Goal: Task Accomplishment & Management: Complete application form

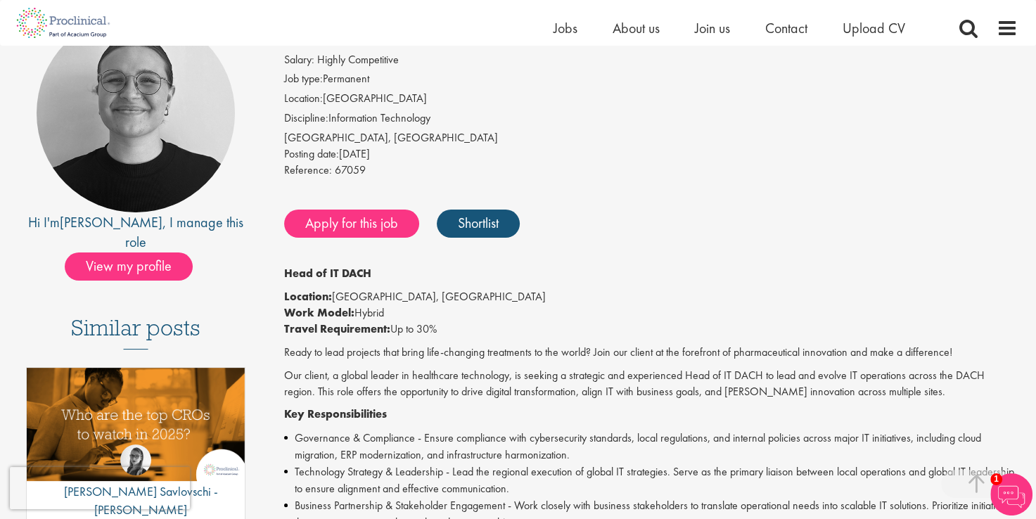
scroll to position [141, 0]
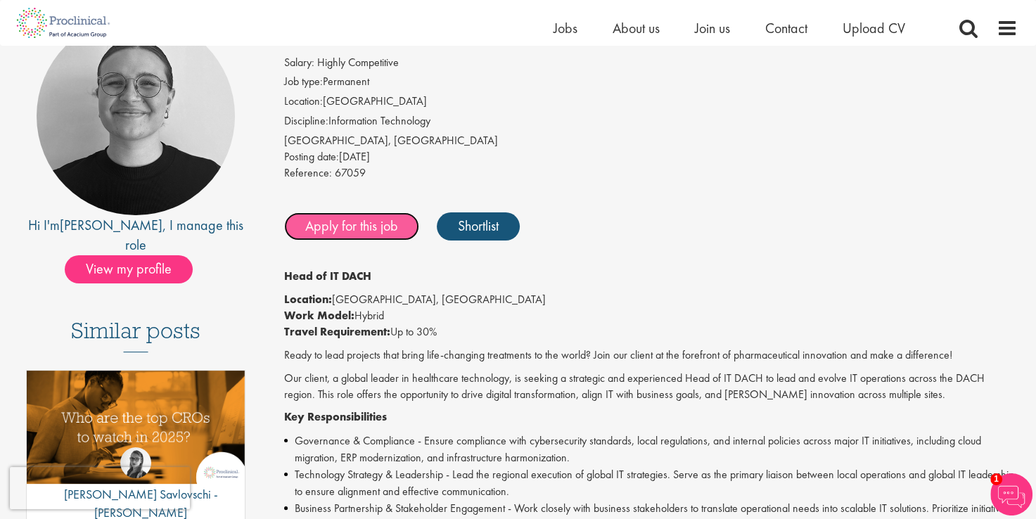
click at [342, 219] on link "Apply for this job" at bounding box center [351, 226] width 135 height 28
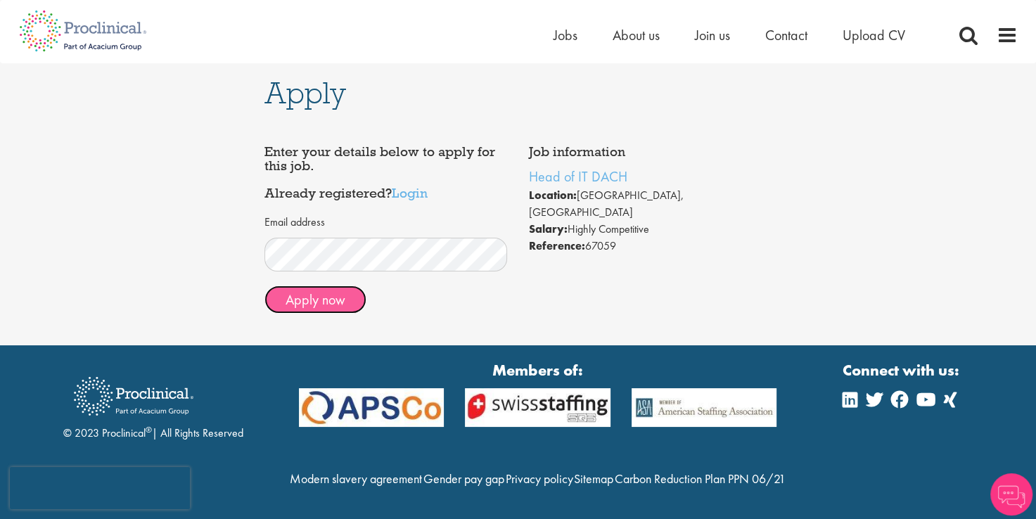
click at [324, 301] on button "Apply now" at bounding box center [315, 300] width 102 height 28
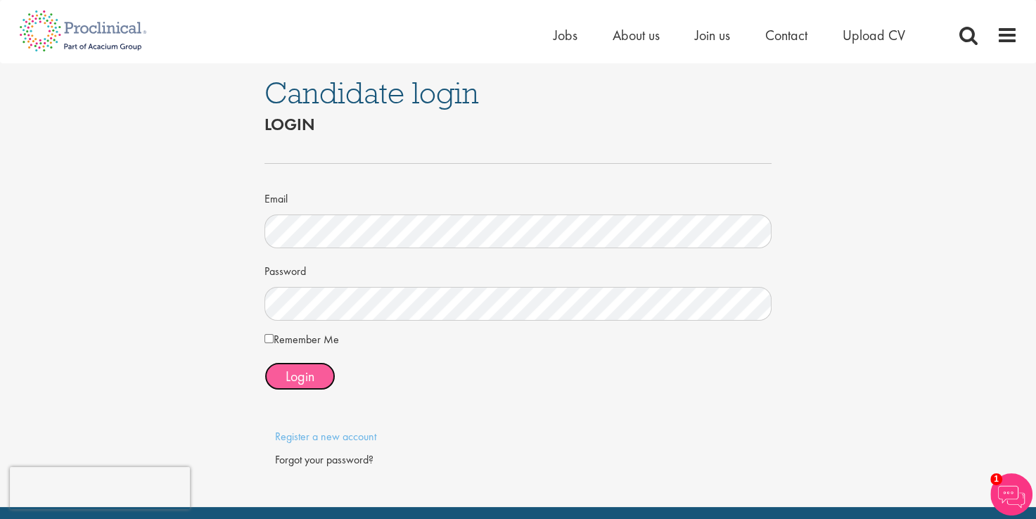
click at [305, 373] on span "Login" at bounding box center [300, 376] width 29 height 18
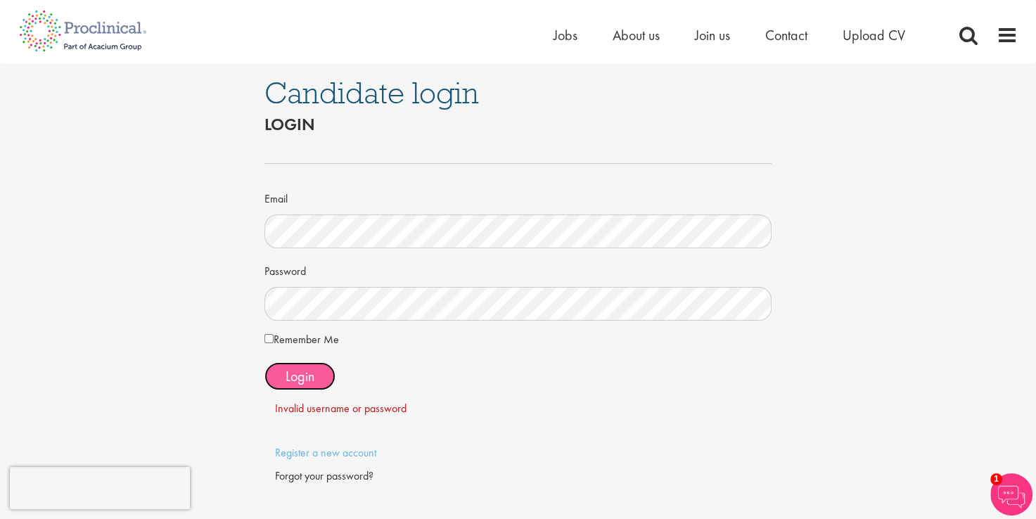
click at [311, 380] on span "Login" at bounding box center [300, 376] width 29 height 18
click at [334, 452] on link "Register a new account" at bounding box center [325, 452] width 101 height 15
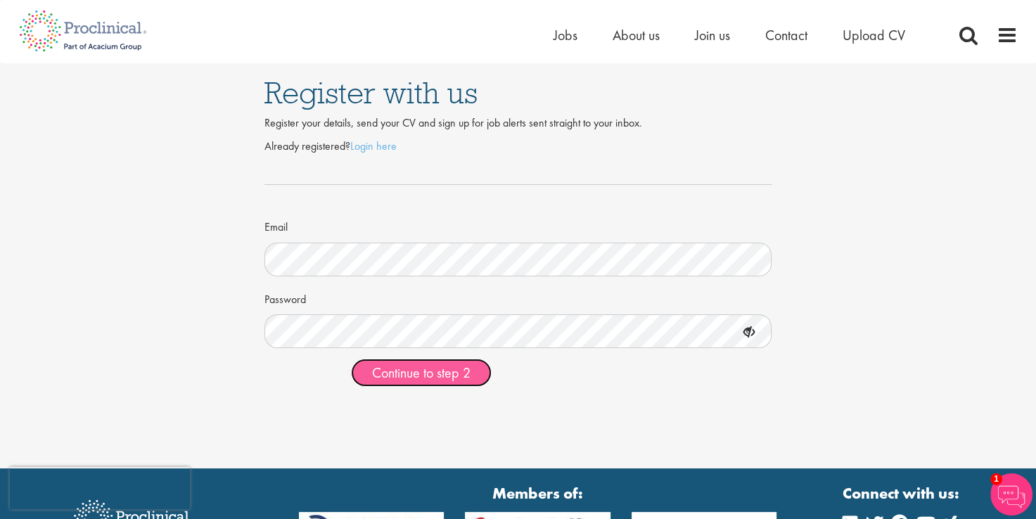
click at [415, 376] on span "Continue to step 2" at bounding box center [421, 373] width 98 height 18
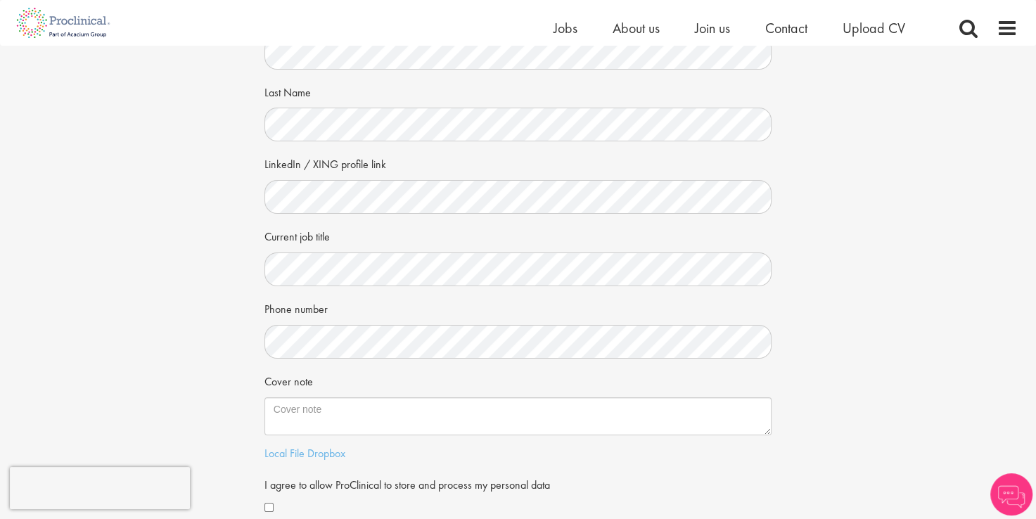
scroll to position [141, 0]
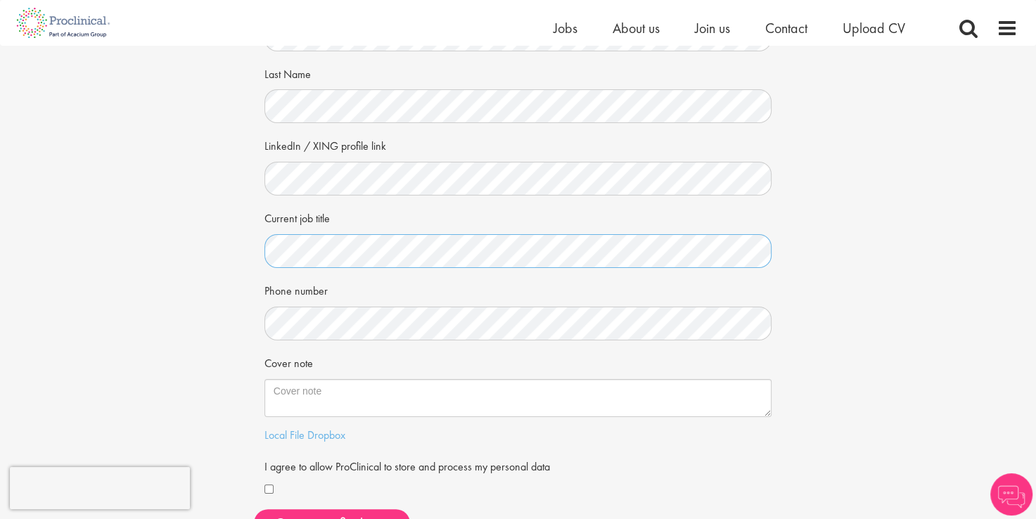
click at [167, 246] on div "Your personal details Please give us a few more details, which will help us fin…" at bounding box center [517, 227] width 1057 height 644
click at [962, 188] on div "Your personal details Please give us a few more details, which will help us fin…" at bounding box center [517, 227] width 1057 height 644
click at [217, 247] on div "Your personal details Please give us a few more details, which will help us fin…" at bounding box center [517, 227] width 1057 height 644
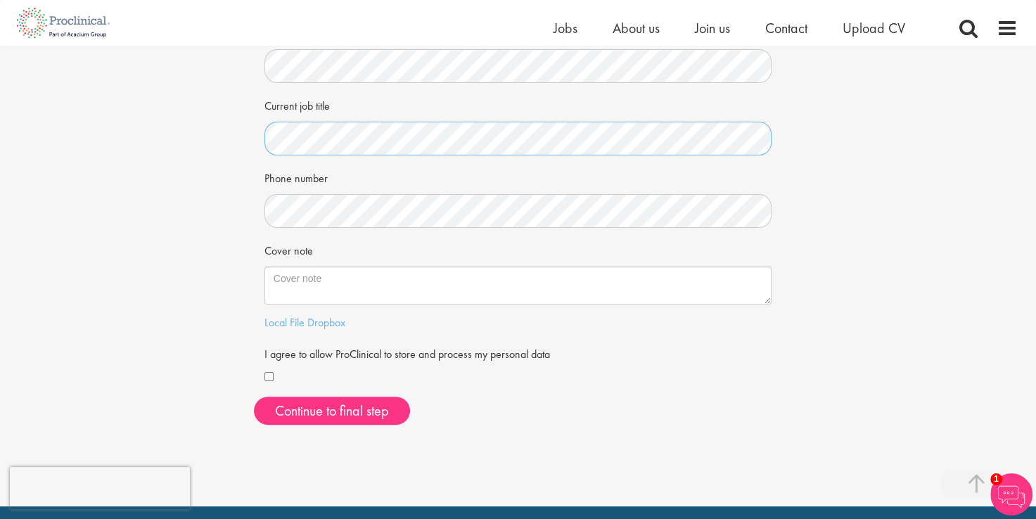
scroll to position [281, 0]
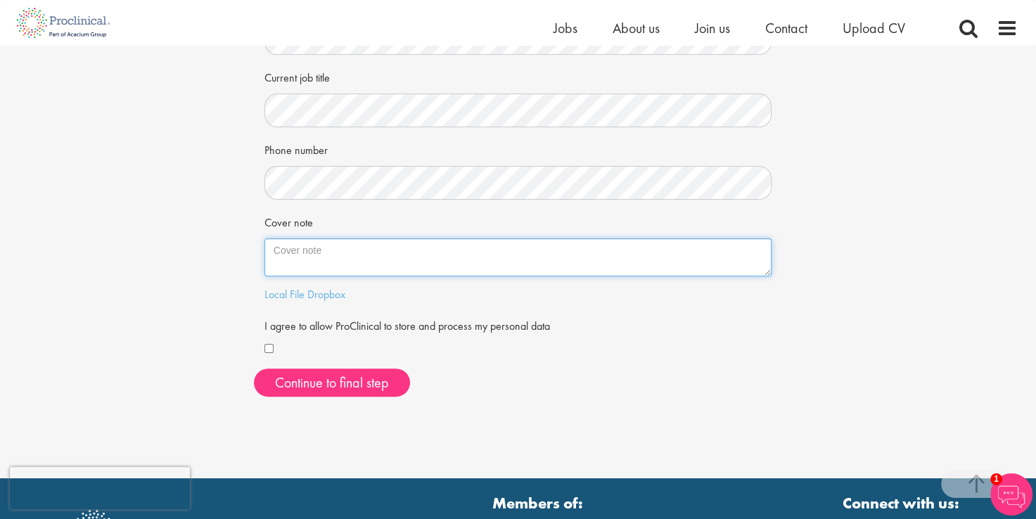
click at [281, 250] on textarea "Cover note" at bounding box center [518, 257] width 508 height 38
paste textarea "With over 15 years of international experience in supply chain management and I…"
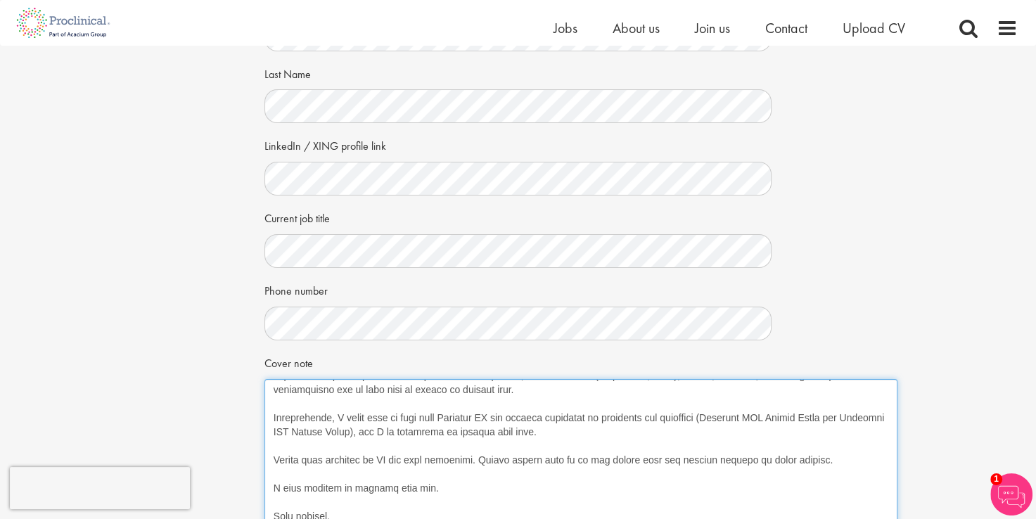
scroll to position [154, 0]
drag, startPoint x: 767, startPoint y: 413, endPoint x: 897, endPoint y: 540, distance: 182.0
click at [897, 518] on html "This website uses cookies. By continuing to use this site, you are giving your …" at bounding box center [518, 388] width 1036 height 1059
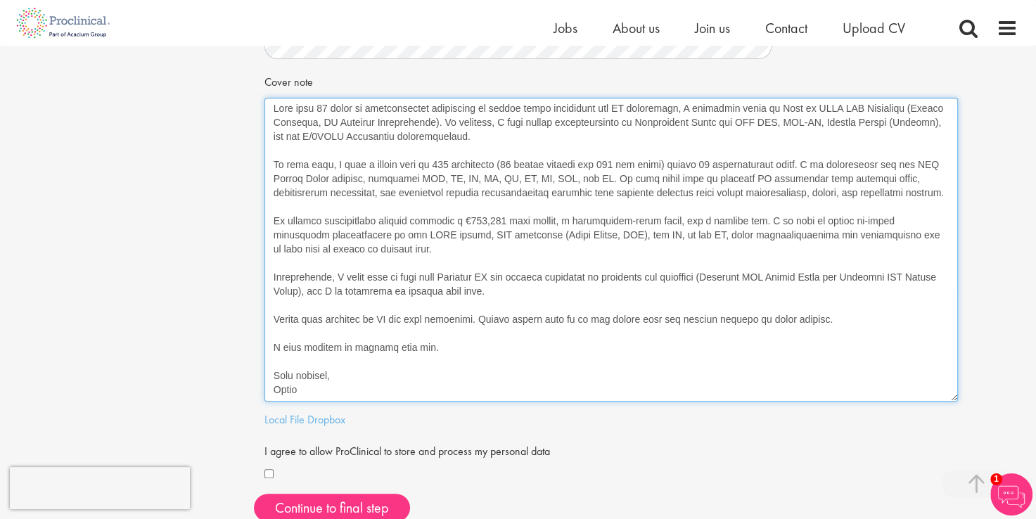
scroll to position [0, 0]
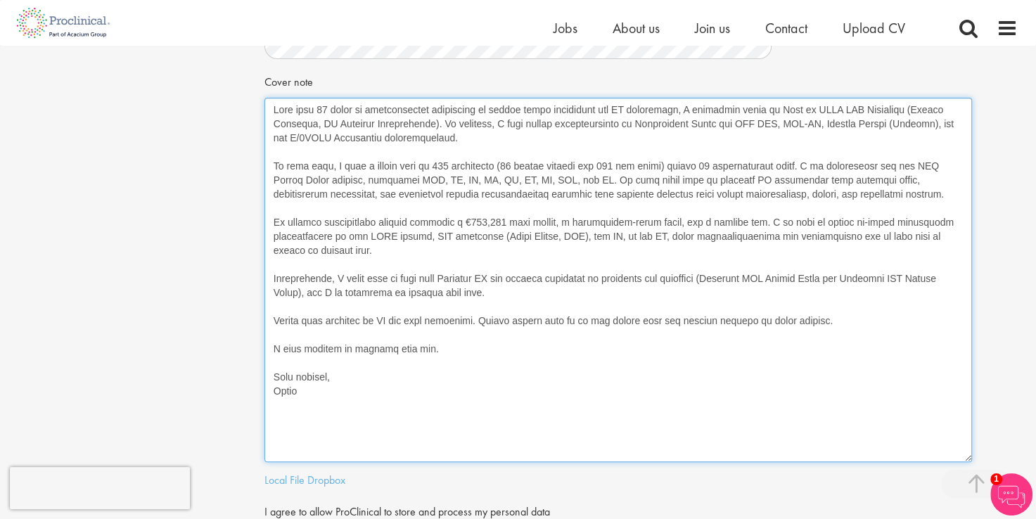
drag, startPoint x: 900, startPoint y: 259, endPoint x: 970, endPoint y: 462, distance: 215.1
click at [970, 462] on textarea "Cover note" at bounding box center [618, 280] width 708 height 364
drag, startPoint x: 517, startPoint y: 293, endPoint x: 252, endPoint y: 269, distance: 265.6
click at [252, 269] on div "Your personal details Please give us a few more details, which will help us fin…" at bounding box center [517, 110] width 1057 height 973
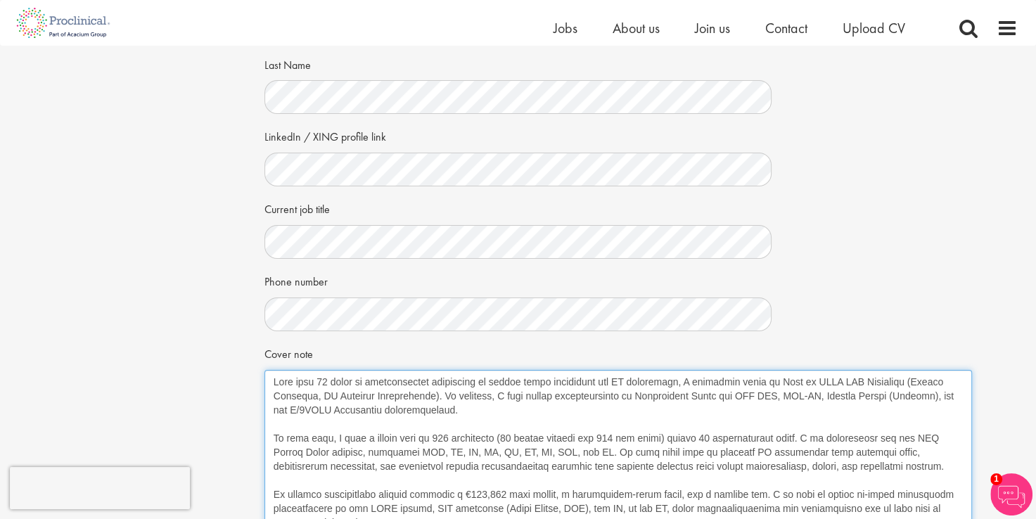
scroll to position [211, 0]
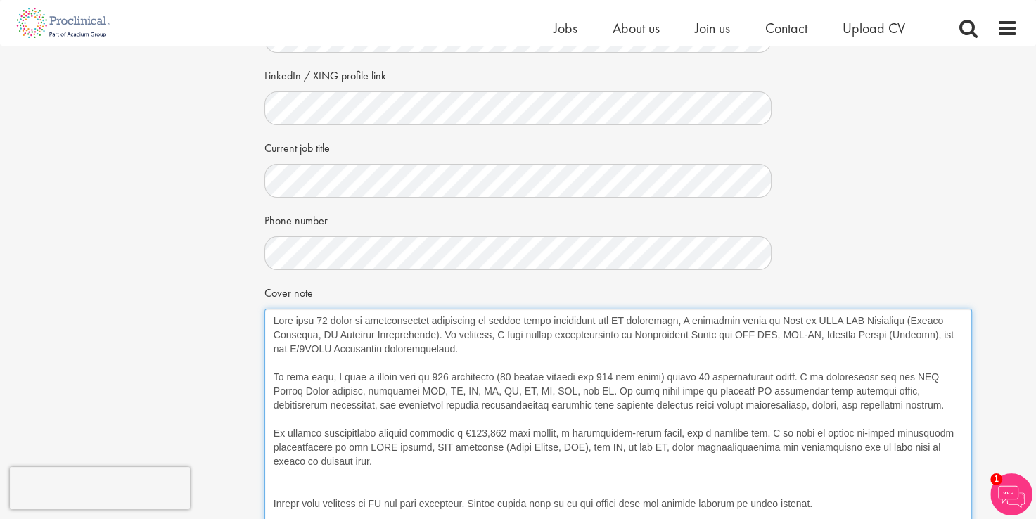
click at [274, 321] on textarea "Cover note" at bounding box center [618, 492] width 708 height 367
paste textarea "Dear Nicolas, Thank you for your message and for sharing the details of the pos…"
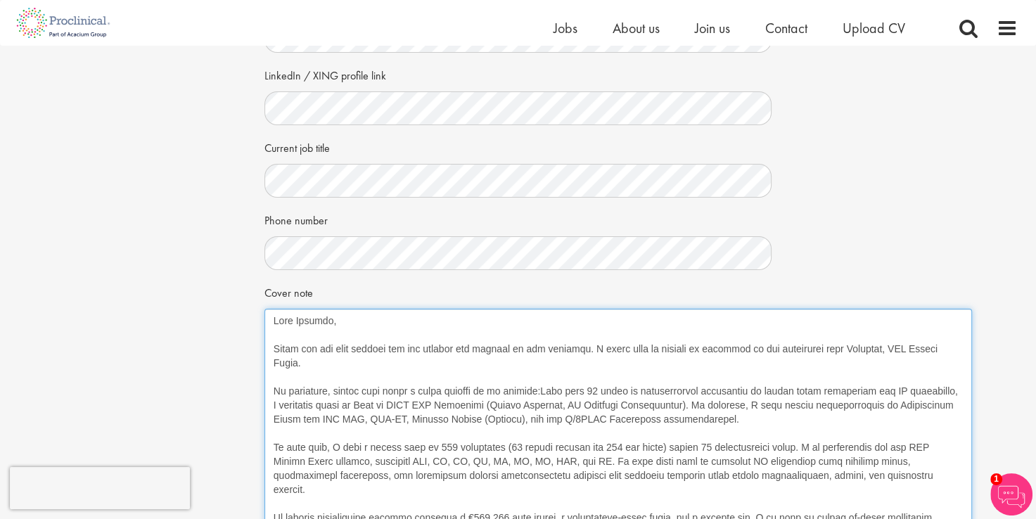
click at [324, 319] on textarea "Cover note" at bounding box center [618, 492] width 708 height 367
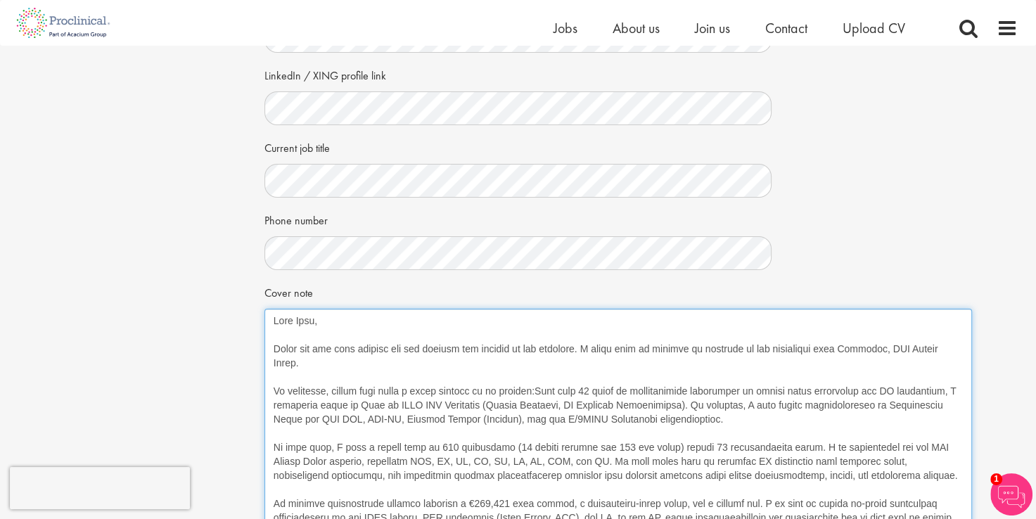
drag, startPoint x: 576, startPoint y: 349, endPoint x: 243, endPoint y: 347, distance: 332.7
click at [243, 347] on div "Your personal details Please give us a few more details, which will help us fin…" at bounding box center [517, 321] width 1057 height 973
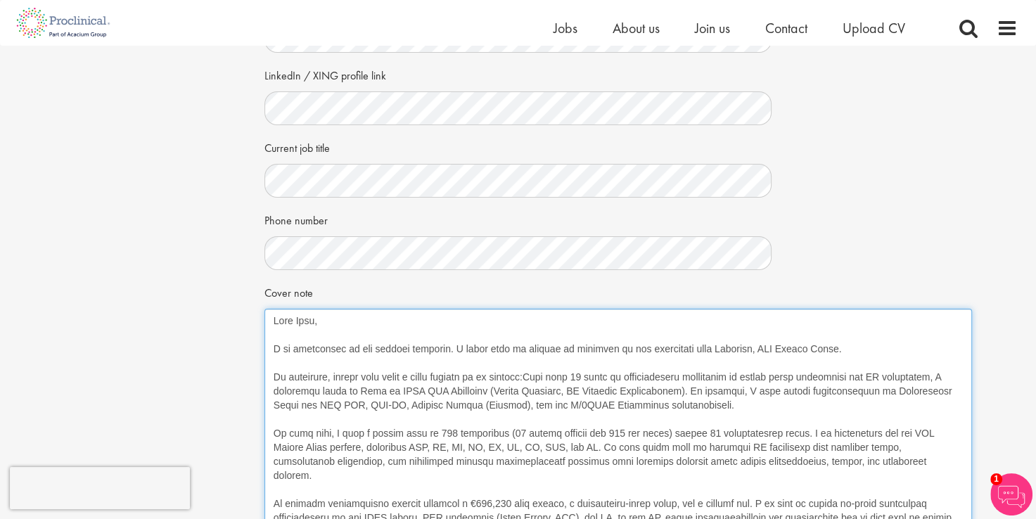
drag, startPoint x: 807, startPoint y: 347, endPoint x: 438, endPoint y: 350, distance: 369.3
click at [438, 350] on textarea "Cover note" at bounding box center [618, 492] width 708 height 367
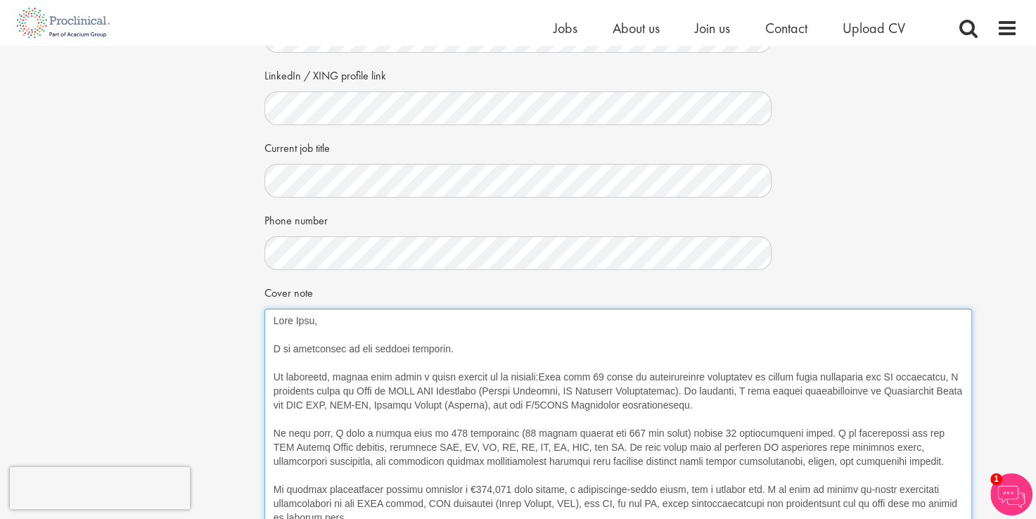
drag, startPoint x: 340, startPoint y: 378, endPoint x: 244, endPoint y: 378, distance: 96.4
click at [244, 378] on div "Your personal details Please give us a few more details, which will help us fin…" at bounding box center [517, 321] width 1057 height 973
click at [484, 376] on textarea "Cover note" at bounding box center [618, 492] width 708 height 367
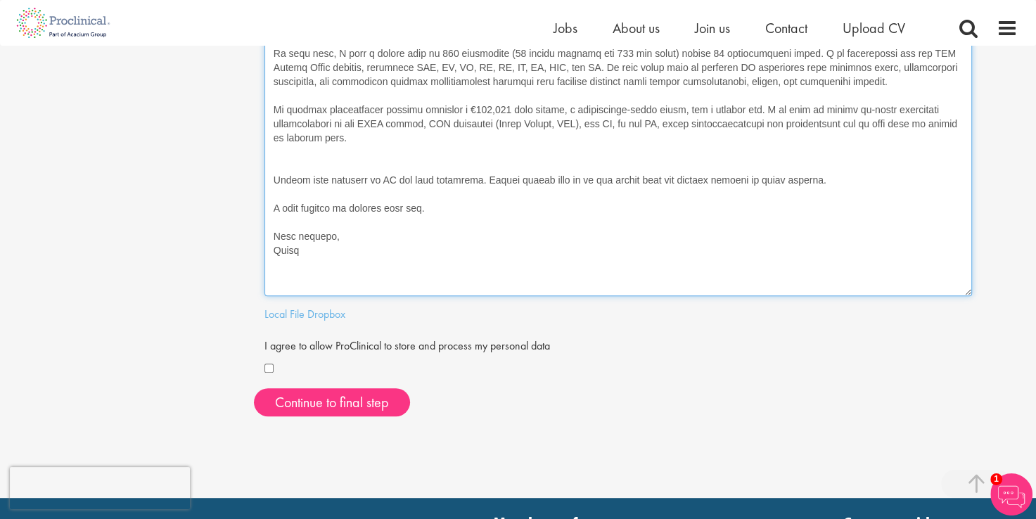
scroll to position [633, 0]
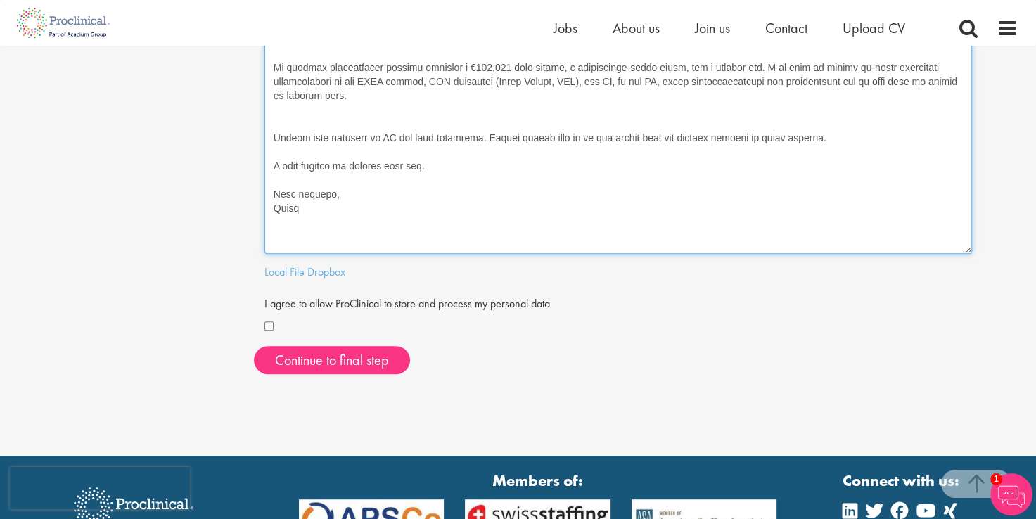
type textarea "Dear Team, I am interested in the subject position. Please find below a brief s…"
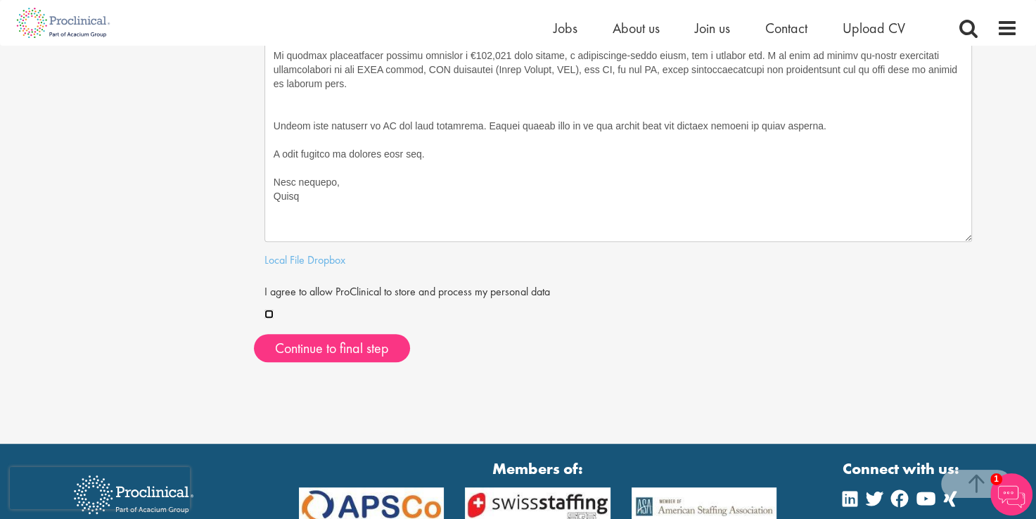
scroll to position [703, 0]
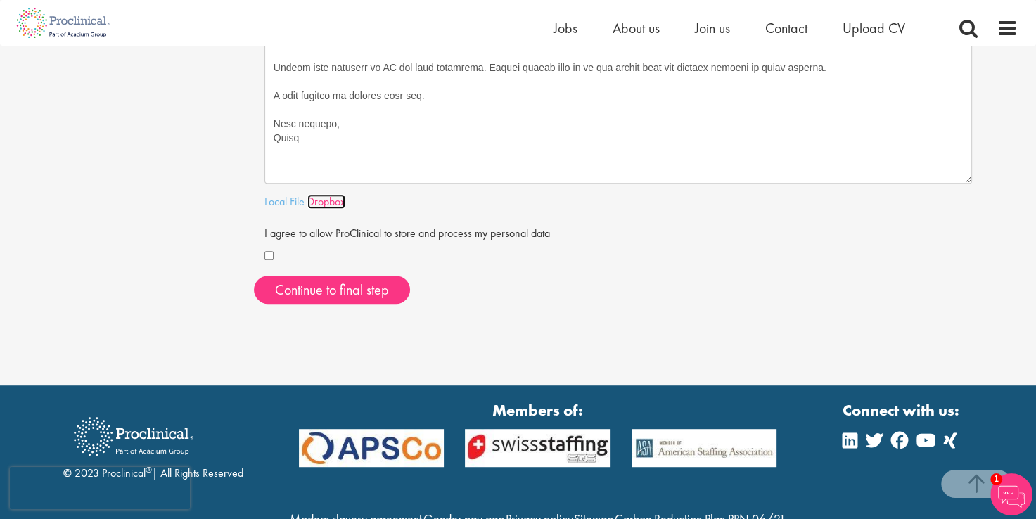
click at [326, 202] on link "Dropbox" at bounding box center [326, 201] width 38 height 15
click at [275, 204] on link "Local File" at bounding box center [284, 201] width 40 height 15
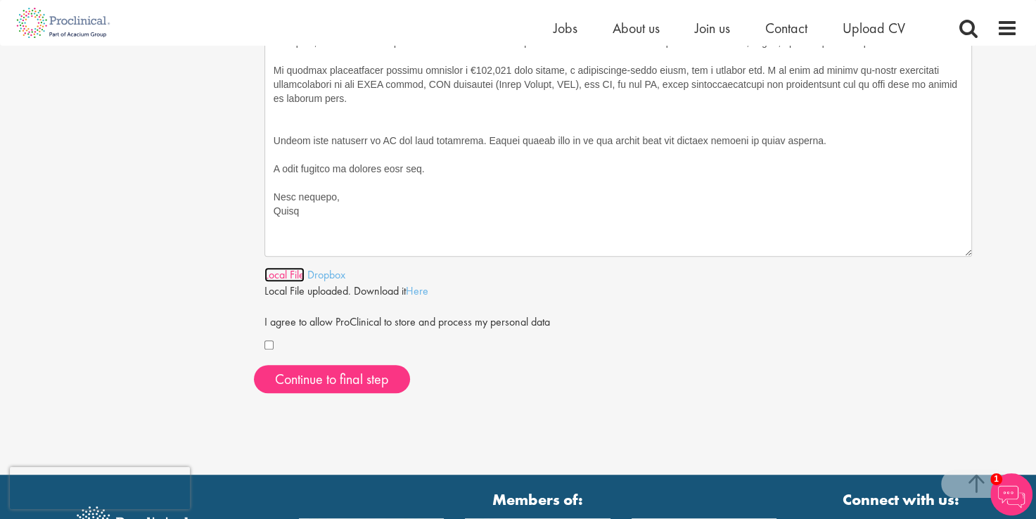
scroll to position [633, 0]
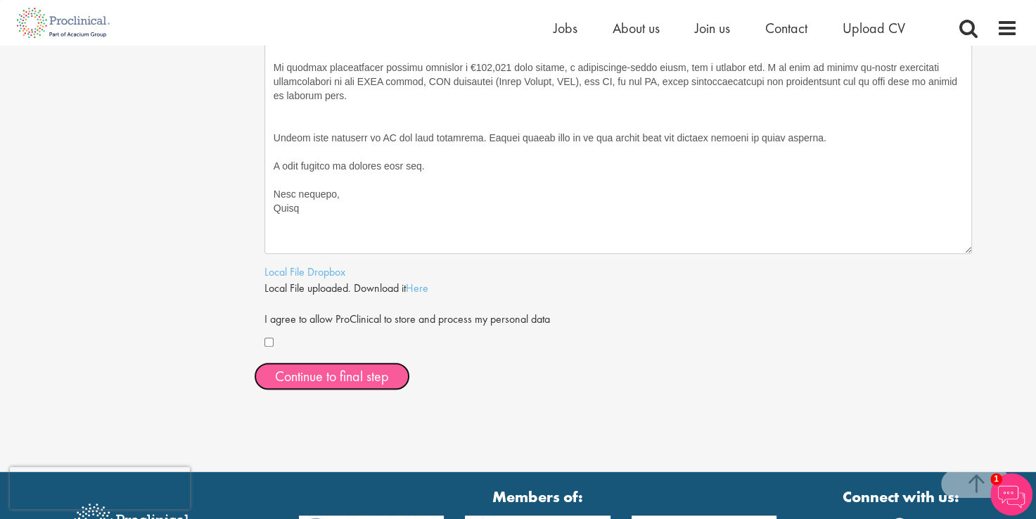
click at [371, 383] on button "Continue to final step" at bounding box center [332, 376] width 156 height 28
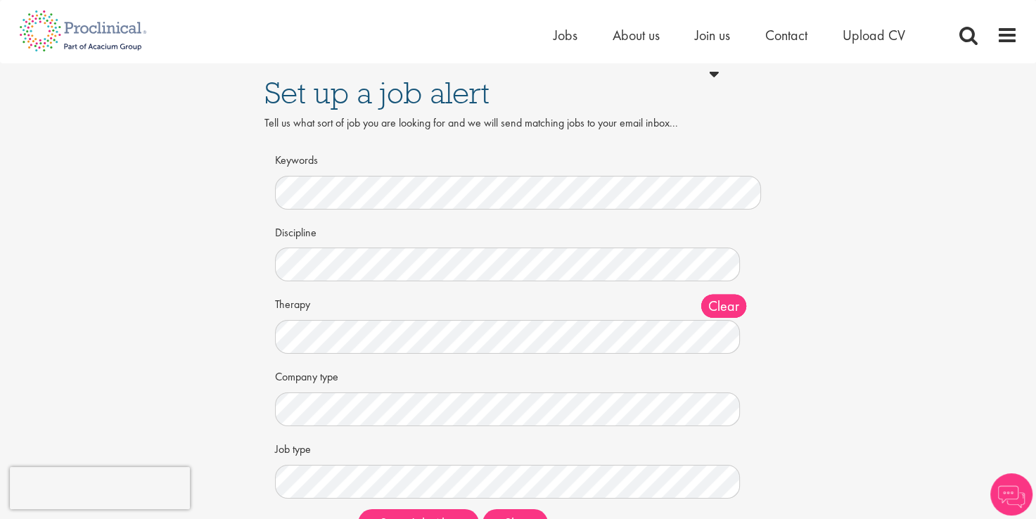
click at [731, 302] on span "Clear" at bounding box center [723, 306] width 45 height 23
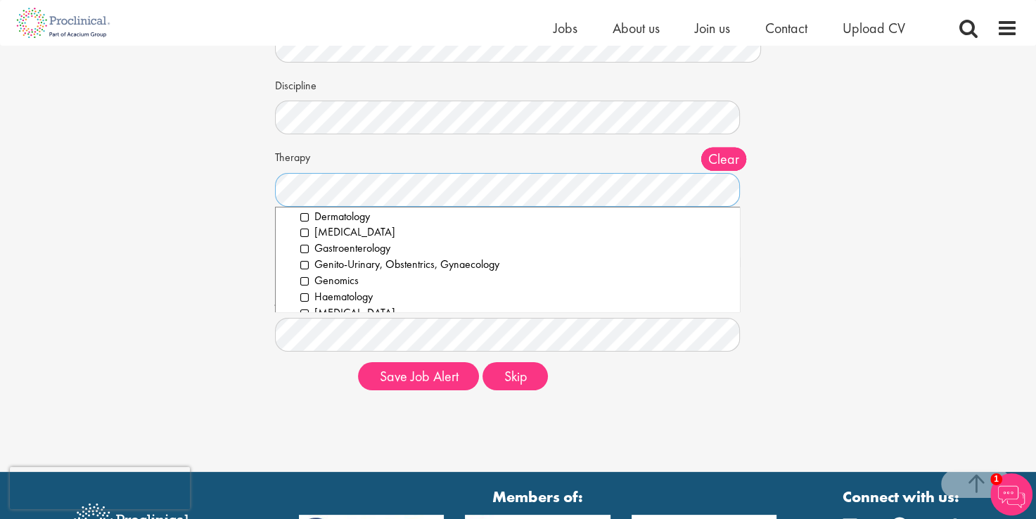
scroll to position [281, 0]
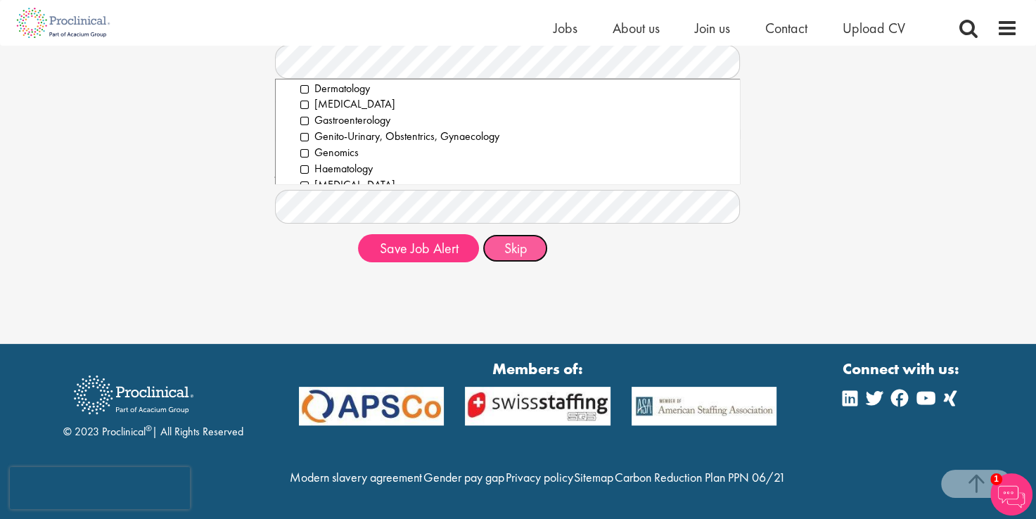
click at [509, 234] on button "Skip" at bounding box center [514, 248] width 65 height 28
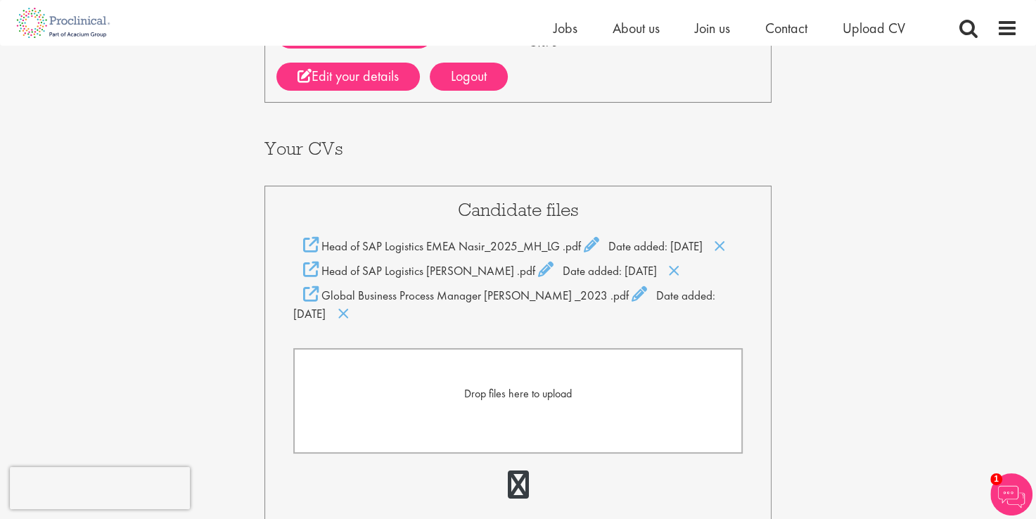
scroll to position [211, 0]
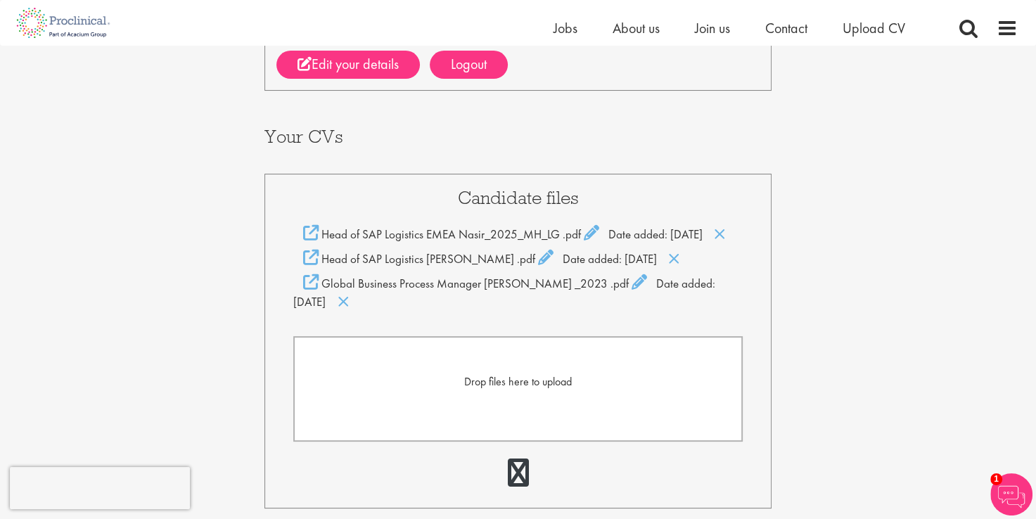
click at [669, 262] on div "Head of SAP Logistics EMEA Nasir .pdf Date added: 30 Oct 24" at bounding box center [518, 259] width 450 height 18
click at [668, 258] on icon at bounding box center [674, 258] width 12 height 15
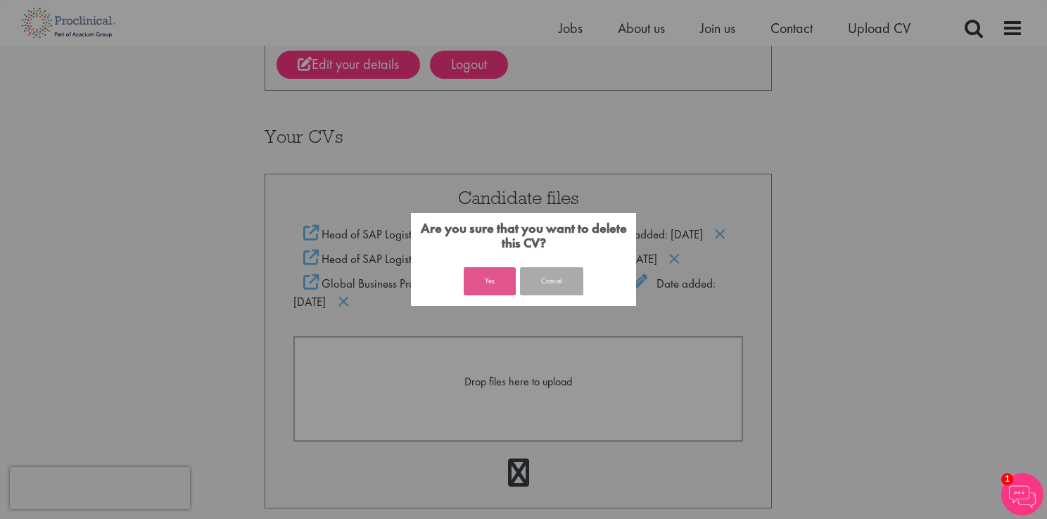
click at [487, 280] on button "Yes" at bounding box center [489, 281] width 52 height 28
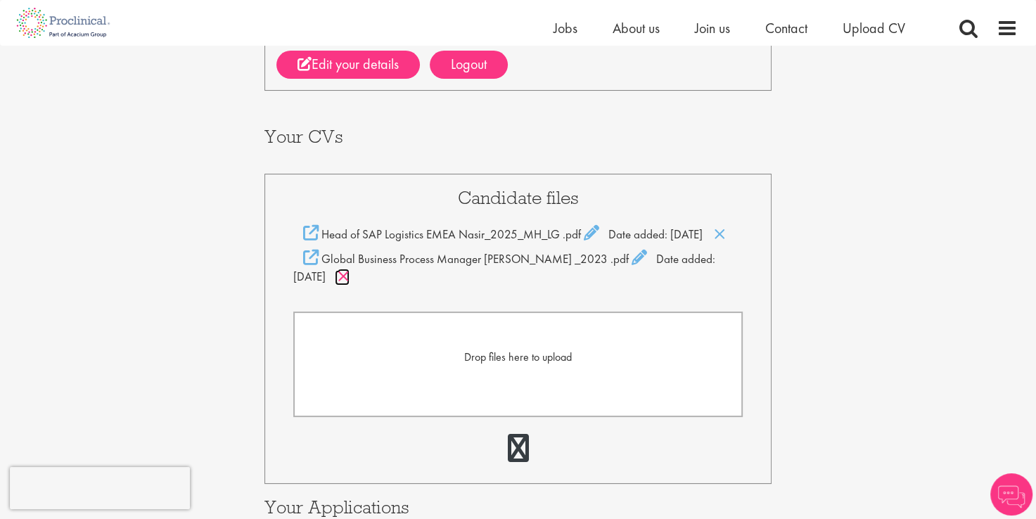
click at [350, 269] on icon at bounding box center [344, 276] width 12 height 15
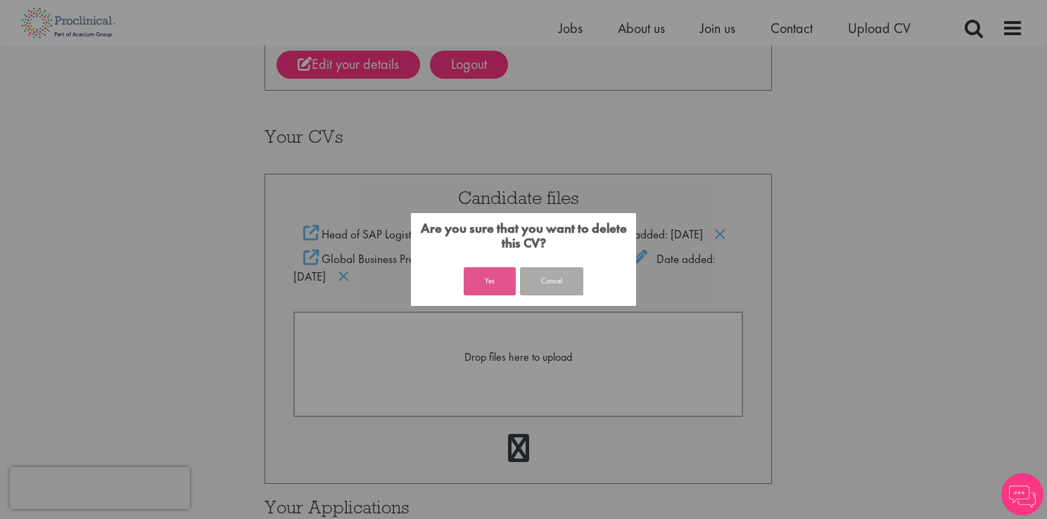
click at [489, 280] on button "Yes" at bounding box center [489, 281] width 52 height 28
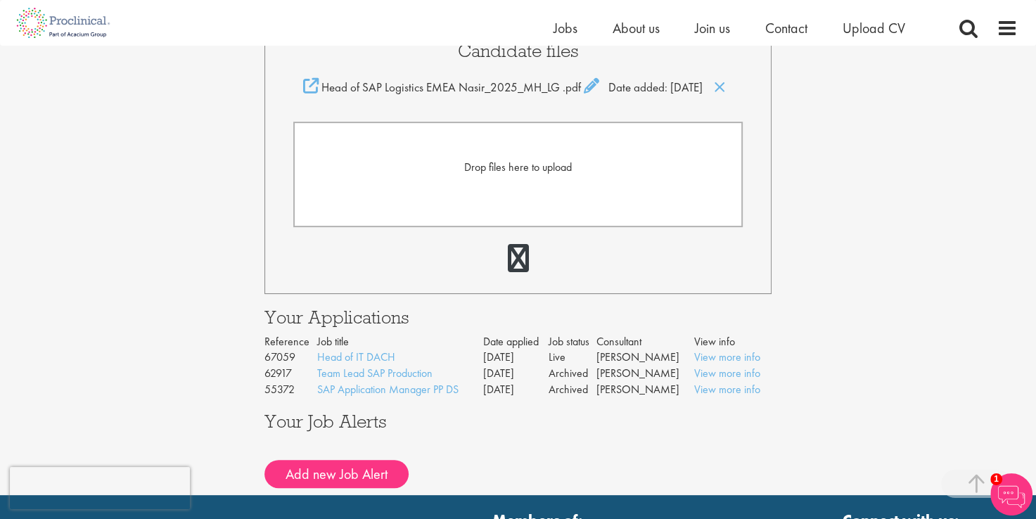
scroll to position [288, 0]
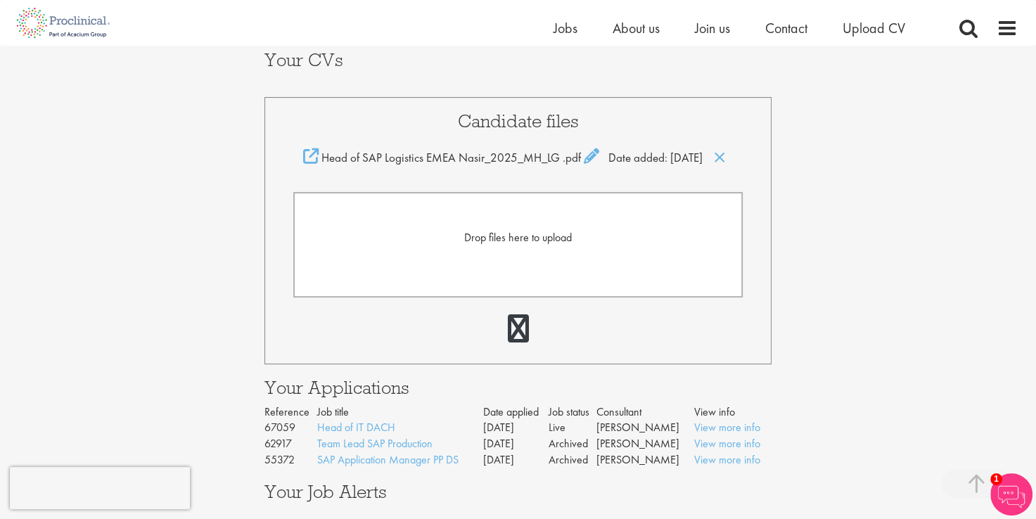
click at [530, 233] on span "Drop files here to upload" at bounding box center [518, 237] width 108 height 15
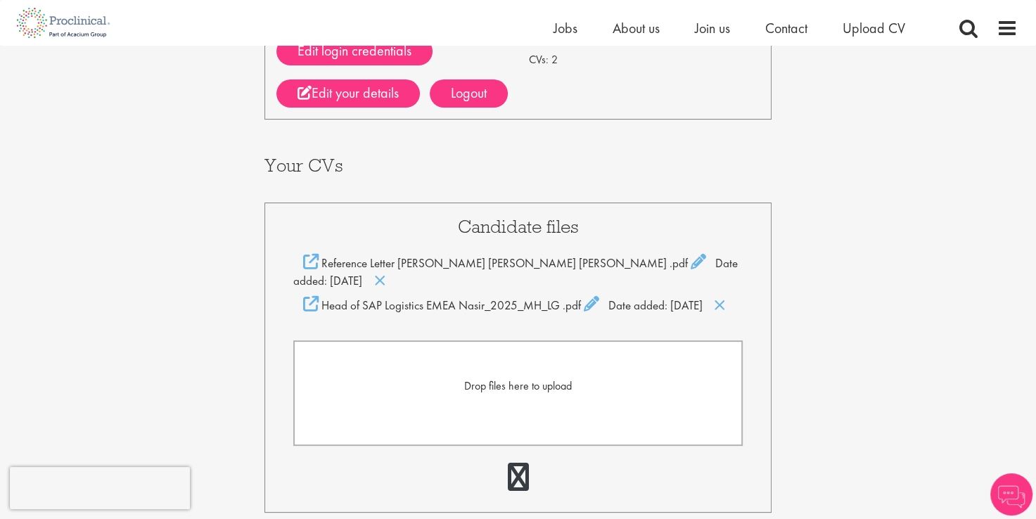
scroll to position [211, 0]
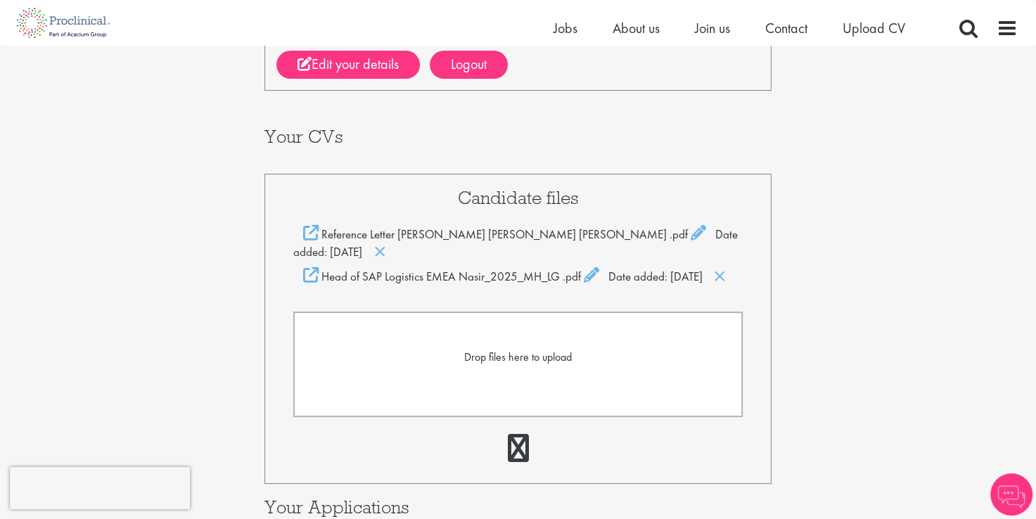
click at [537, 350] on span "Drop files here to upload" at bounding box center [518, 357] width 108 height 15
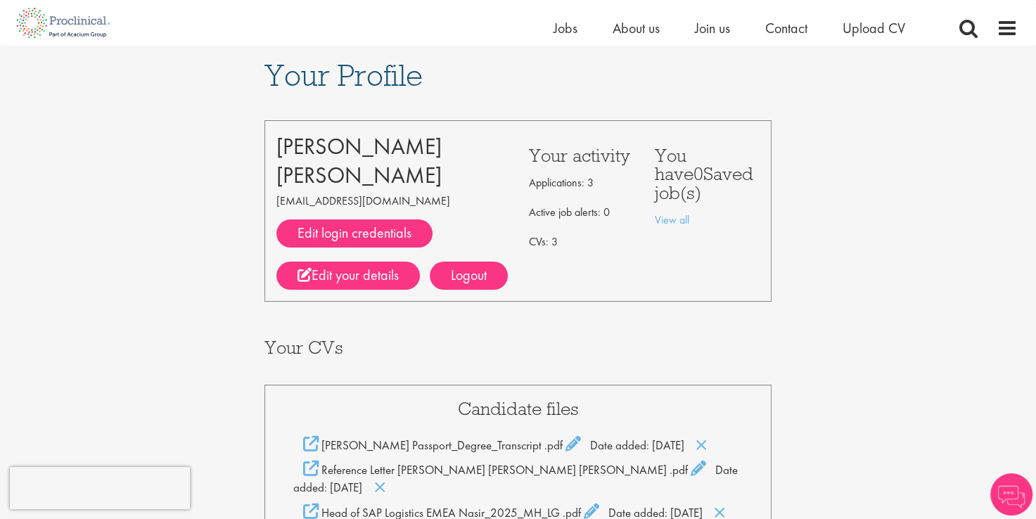
scroll to position [281, 0]
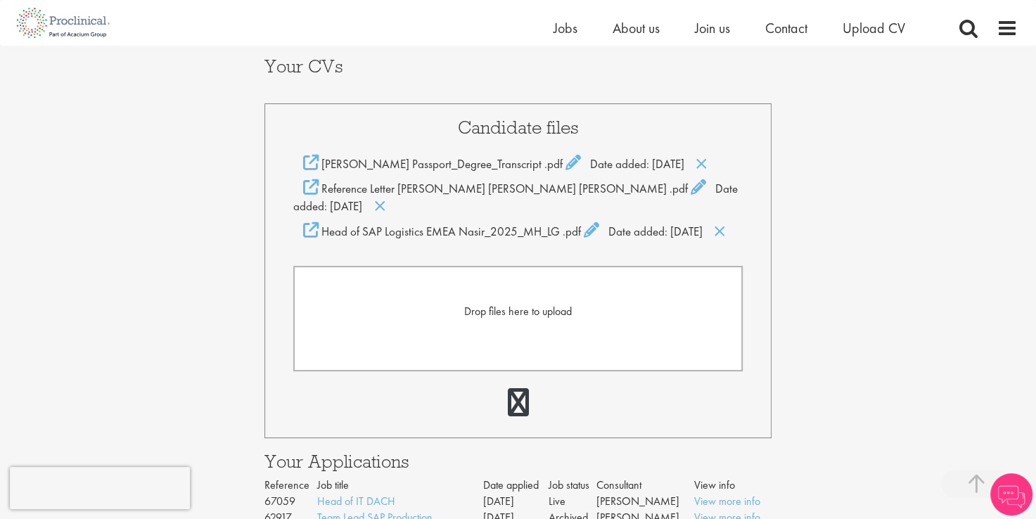
click at [517, 304] on span "Drop files here to upload" at bounding box center [518, 311] width 108 height 15
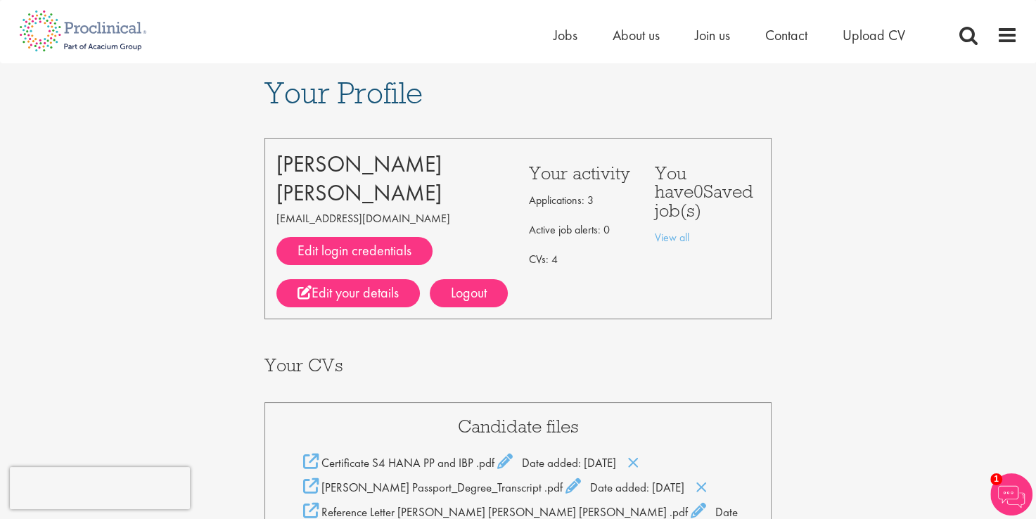
click at [165, 173] on div "Your Profile Mirza Nasir Baig mirzanasirbaig55@gmail.com Edit login credentials…" at bounding box center [517, 513] width 1057 height 900
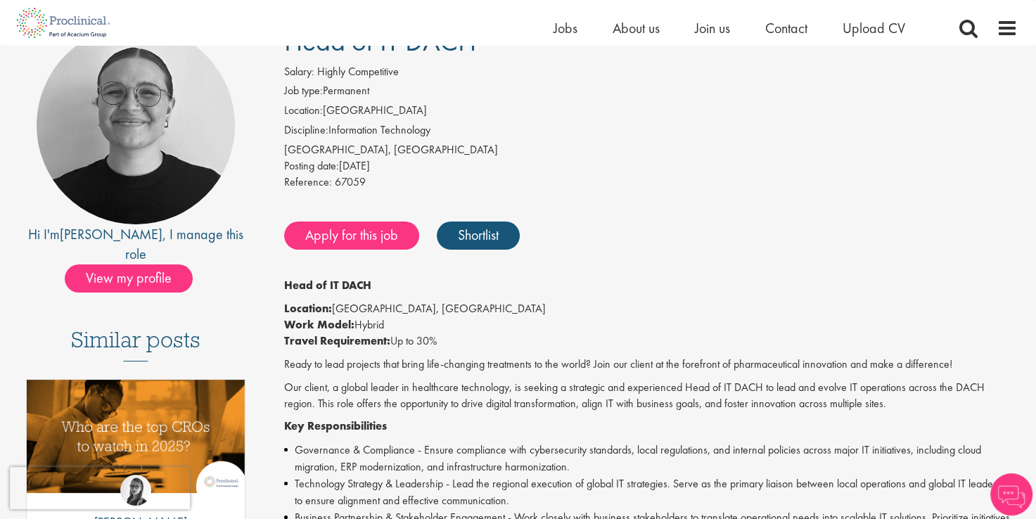
scroll to position [141, 0]
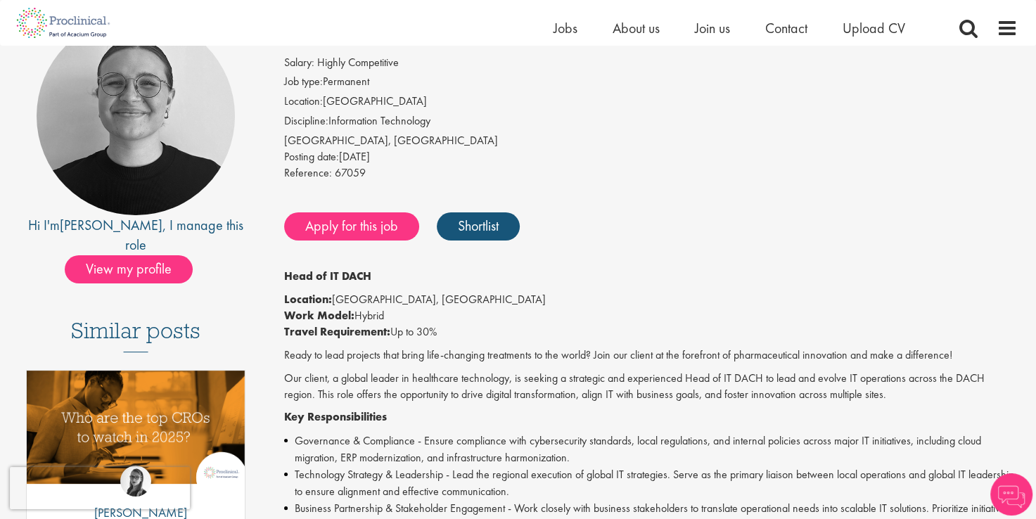
click at [148, 234] on div "Hi I'm Emma , I manage this role" at bounding box center [136, 235] width 234 height 40
click at [140, 255] on span "View my profile" at bounding box center [129, 269] width 128 height 28
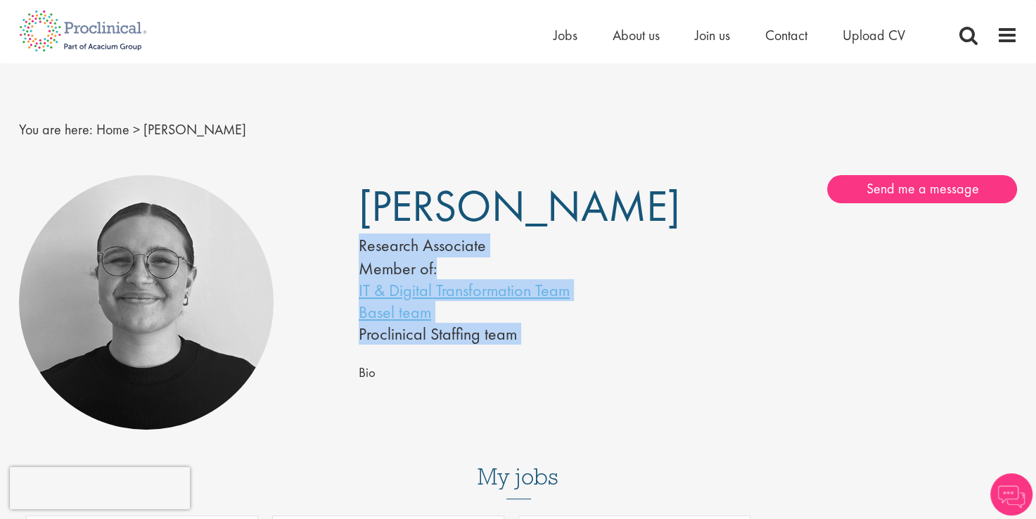
drag, startPoint x: 349, startPoint y: 203, endPoint x: 727, endPoint y: 224, distance: 378.2
click at [727, 224] on div "Emma Pretorious Research Associate Member of: IT & Digital Transformation Team …" at bounding box center [688, 260] width 680 height 170
drag, startPoint x: 727, startPoint y: 224, endPoint x: 653, endPoint y: 231, distance: 74.3
click at [650, 238] on div "Emma Pretorious Research Associate Member of: IT & Digital Transformation Team …" at bounding box center [518, 260] width 340 height 170
click at [641, 215] on h1 "[PERSON_NAME]" at bounding box center [502, 206] width 287 height 34
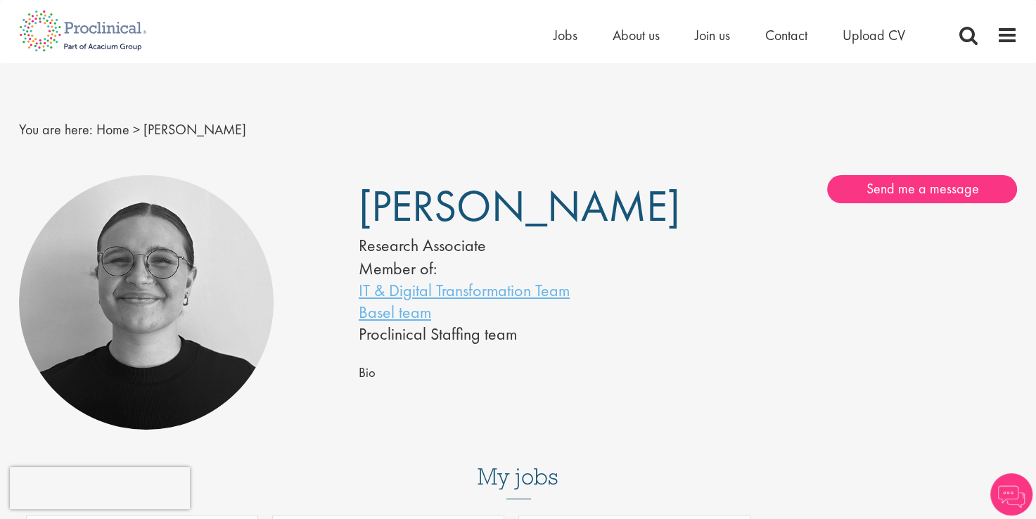
drag, startPoint x: 632, startPoint y: 215, endPoint x: 349, endPoint y: 202, distance: 283.8
click at [349, 202] on div "Emma Pretorious Research Associate Member of: IT & Digital Transformation Team …" at bounding box center [518, 260] width 340 height 170
copy span "[PERSON_NAME]"
